Goal: Subscribe to service/newsletter

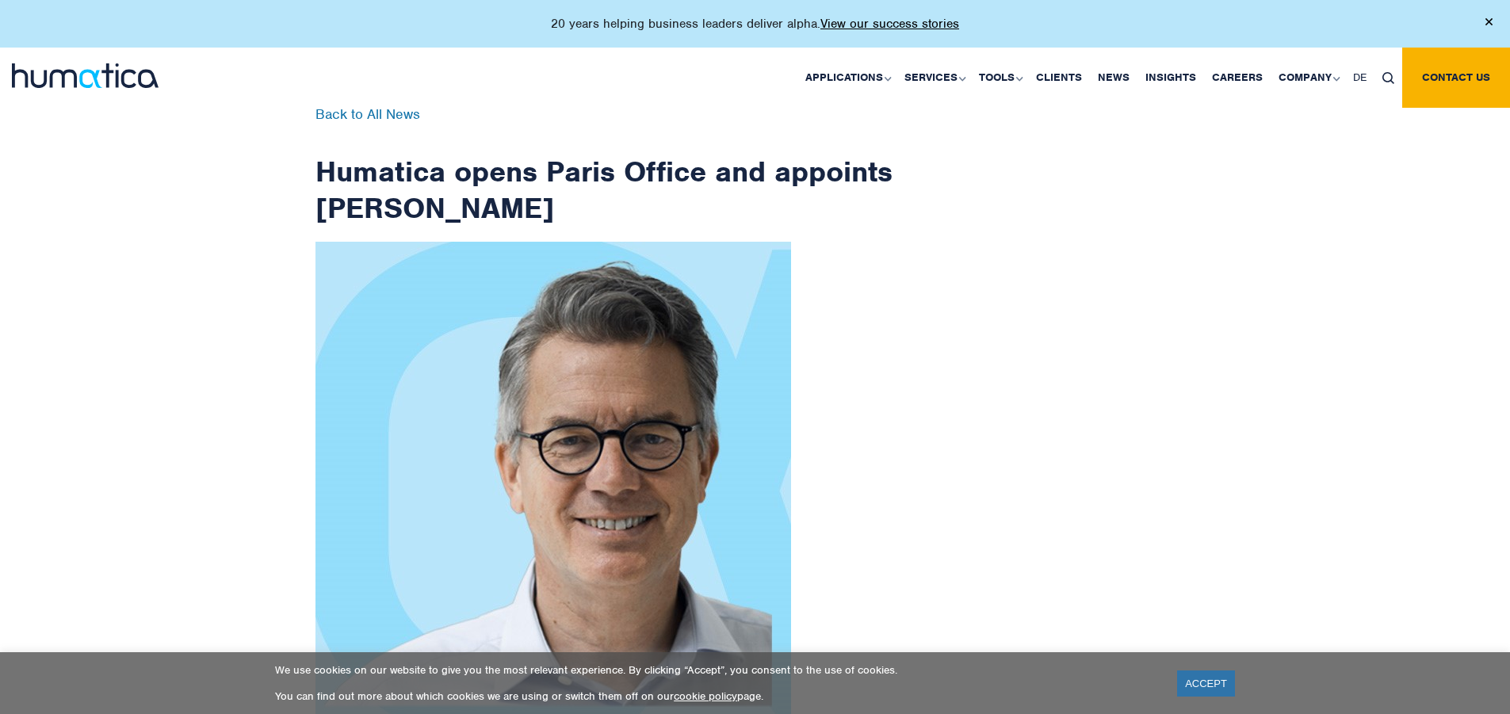
checkbox input "true"
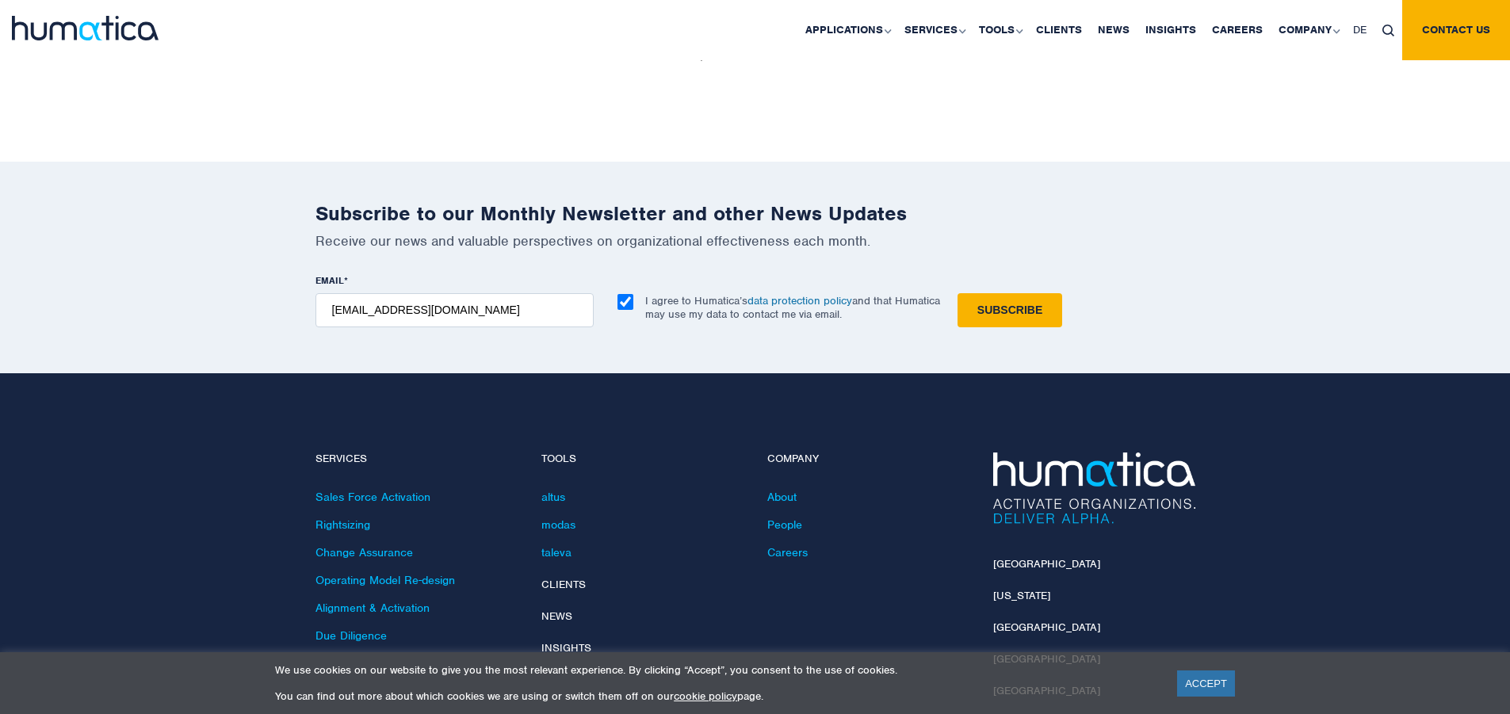
type input "[EMAIL_ADDRESS][DOMAIN_NAME]"
click at [958, 293] on input "Subscribe" at bounding box center [1010, 310] width 105 height 34
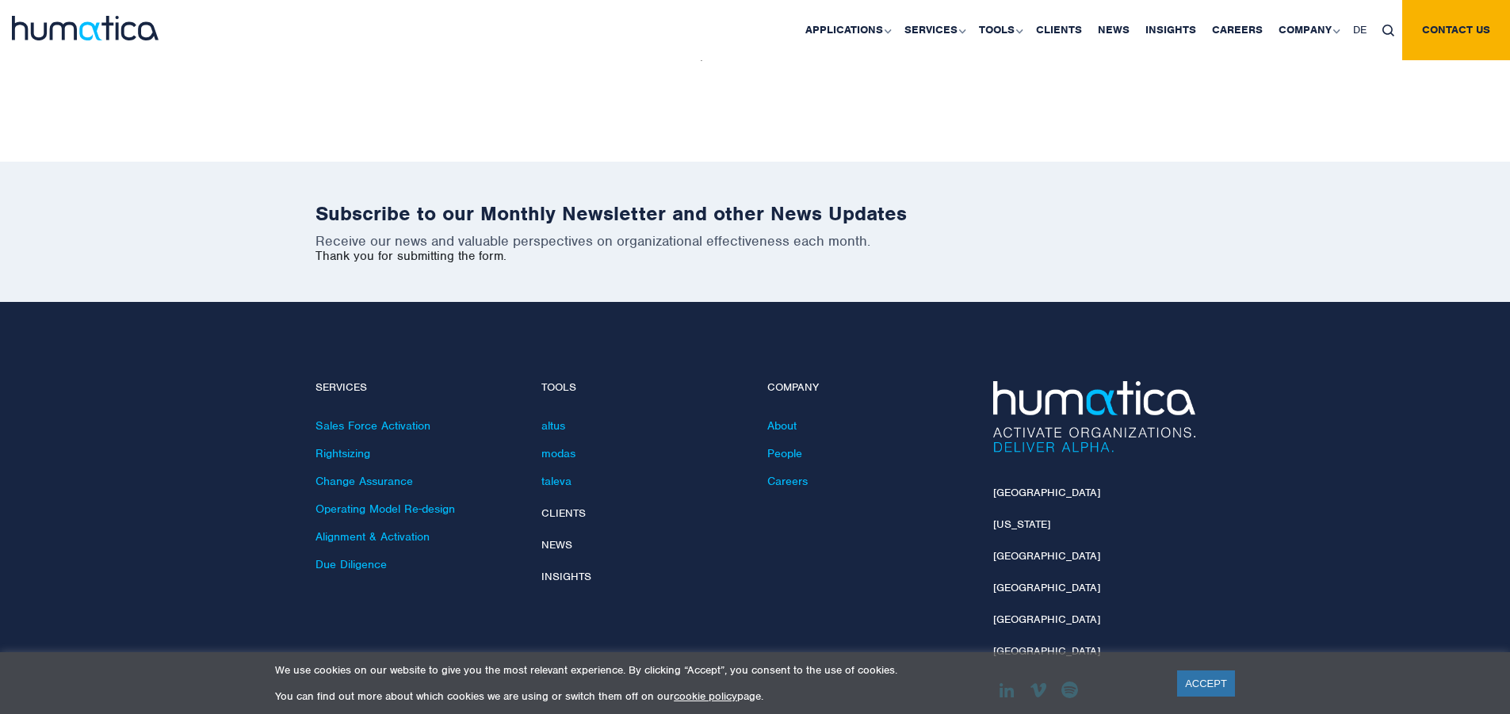
scroll to position [2458, 0]
